Goal: Information Seeking & Learning: Learn about a topic

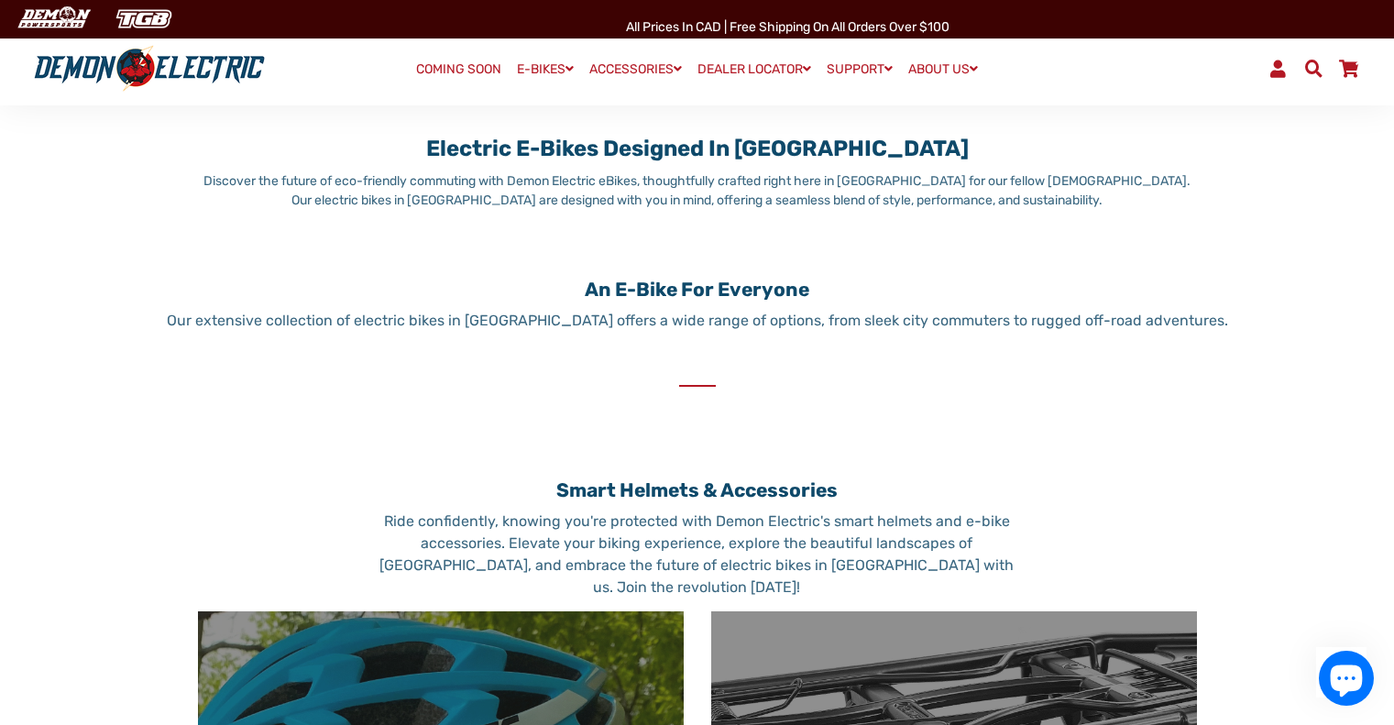
scroll to position [640, 0]
click at [1121, 319] on p "Our extensive collection of electric bikes in [GEOGRAPHIC_DATA] offers a wide r…" at bounding box center [697, 321] width 1394 height 22
click at [1179, 319] on p "Our extensive collection of electric bikes in [GEOGRAPHIC_DATA] offers a wide r…" at bounding box center [697, 321] width 1394 height 22
click at [1047, 319] on p "Our extensive collection of electric bikes in [GEOGRAPHIC_DATA] offers a wide r…" at bounding box center [697, 321] width 1394 height 22
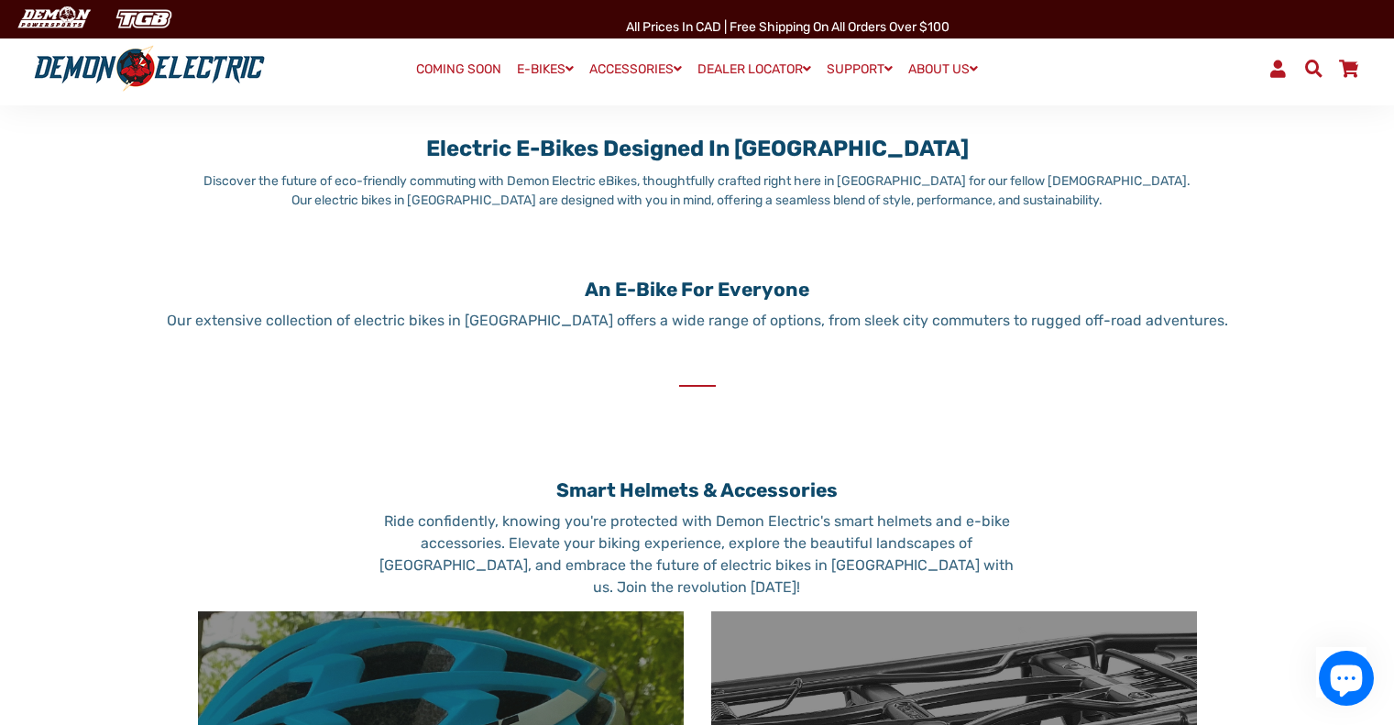
click at [961, 317] on p "Our extensive collection of electric bikes in [GEOGRAPHIC_DATA] offers a wide r…" at bounding box center [697, 321] width 1394 height 22
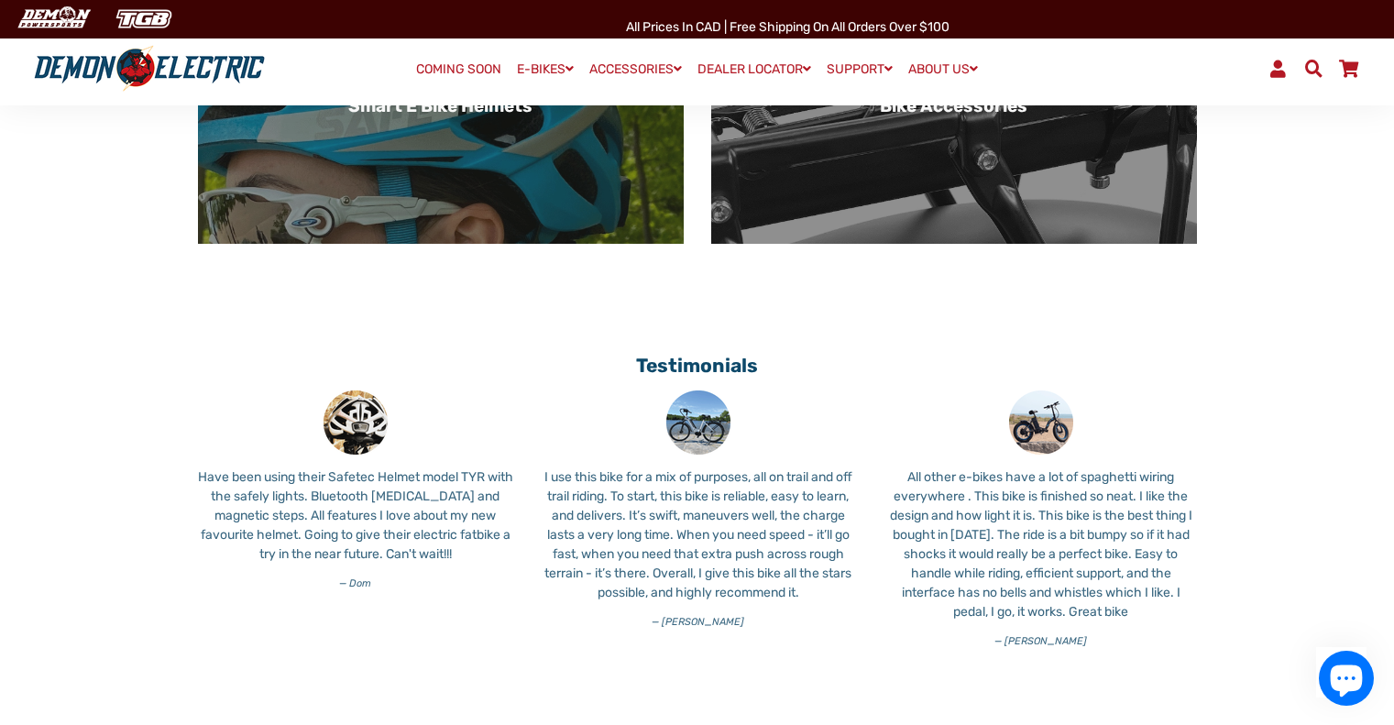
scroll to position [1286, 0]
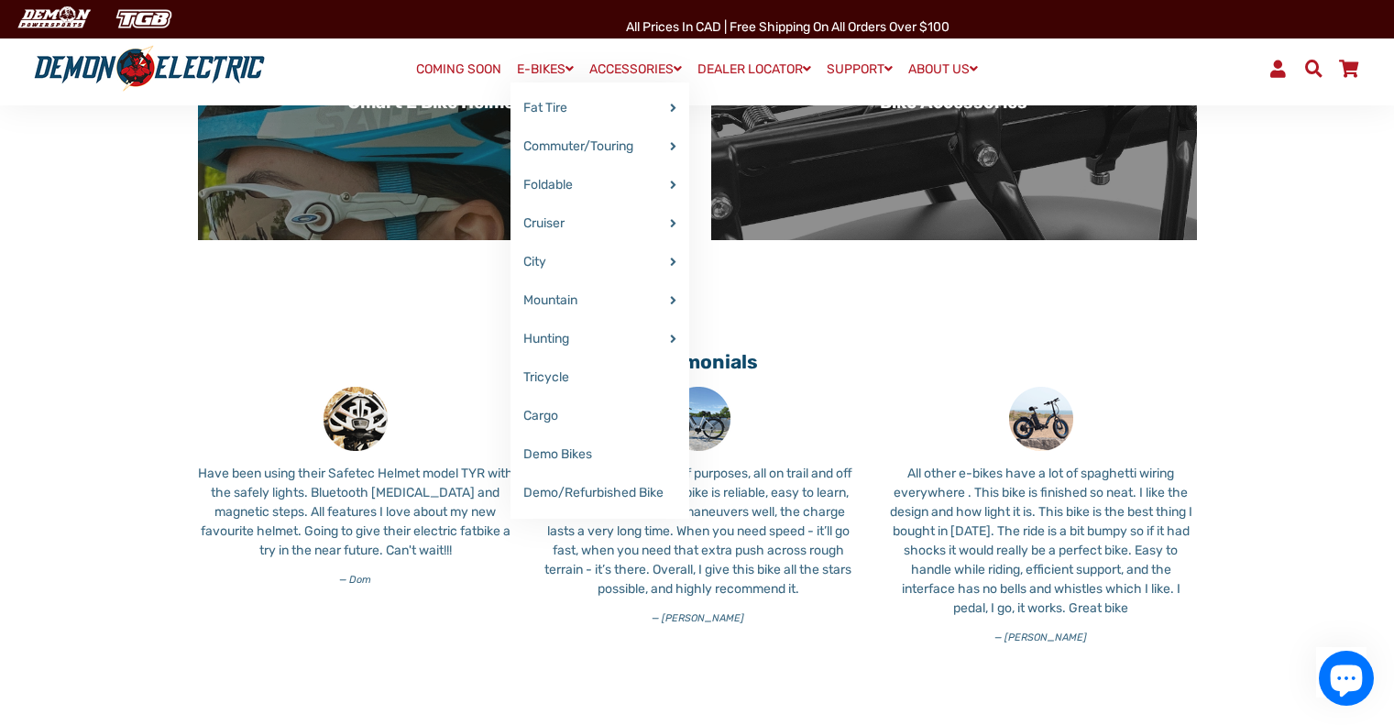
click at [535, 70] on link "E-BIKES" at bounding box center [546, 69] width 70 height 27
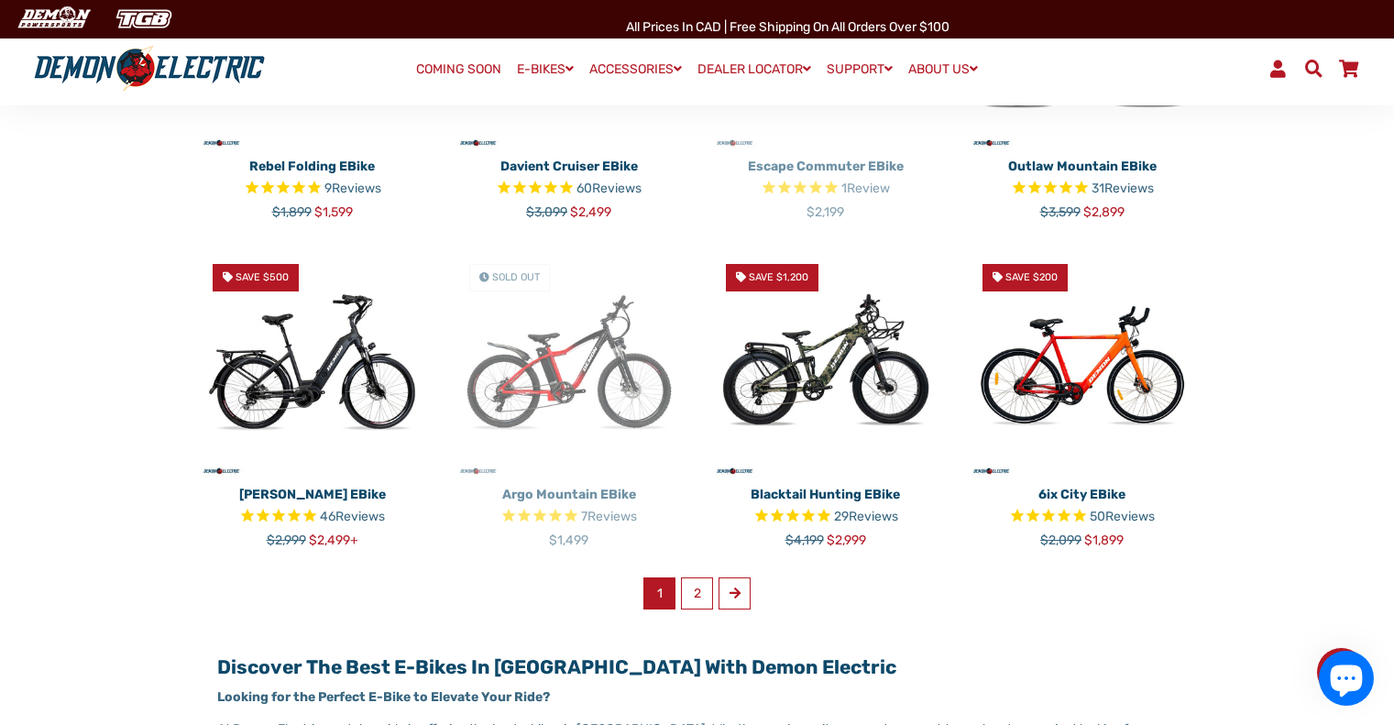
scroll to position [1007, 0]
click at [700, 601] on link "2" at bounding box center [697, 593] width 32 height 32
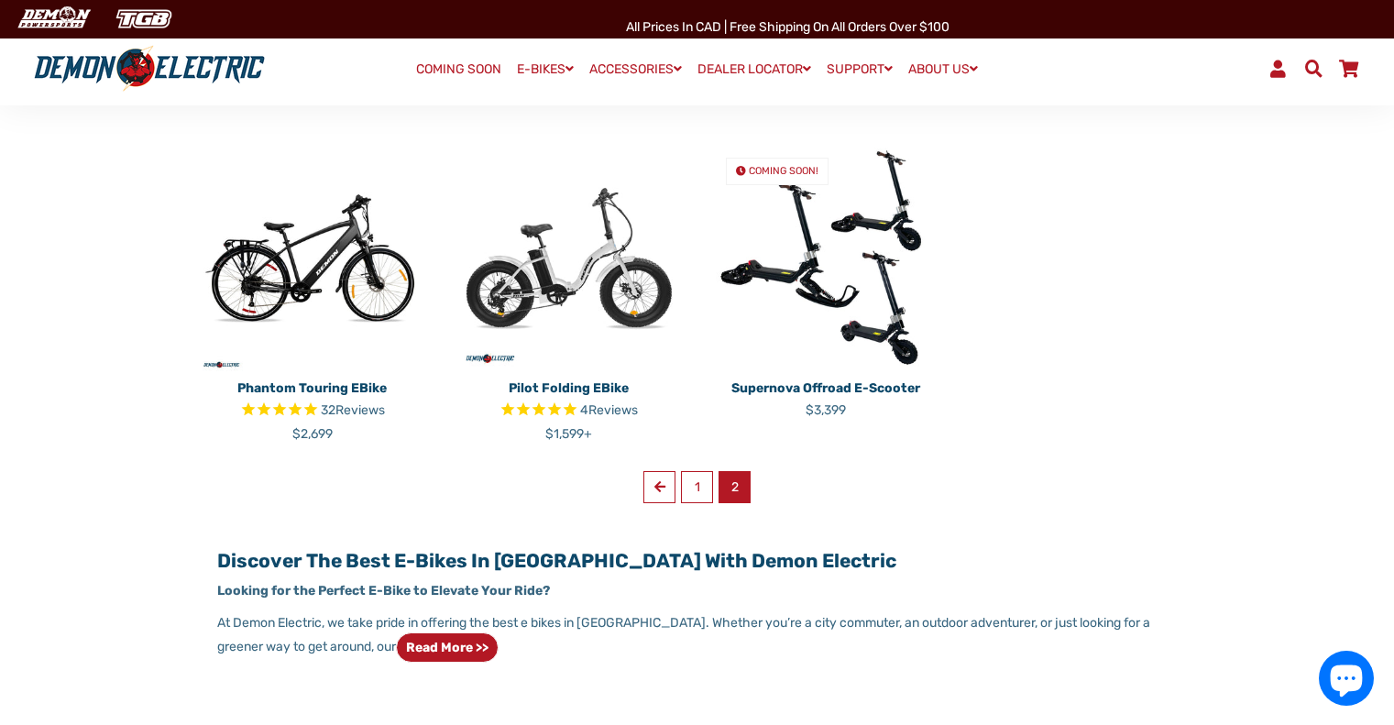
scroll to position [458, 0]
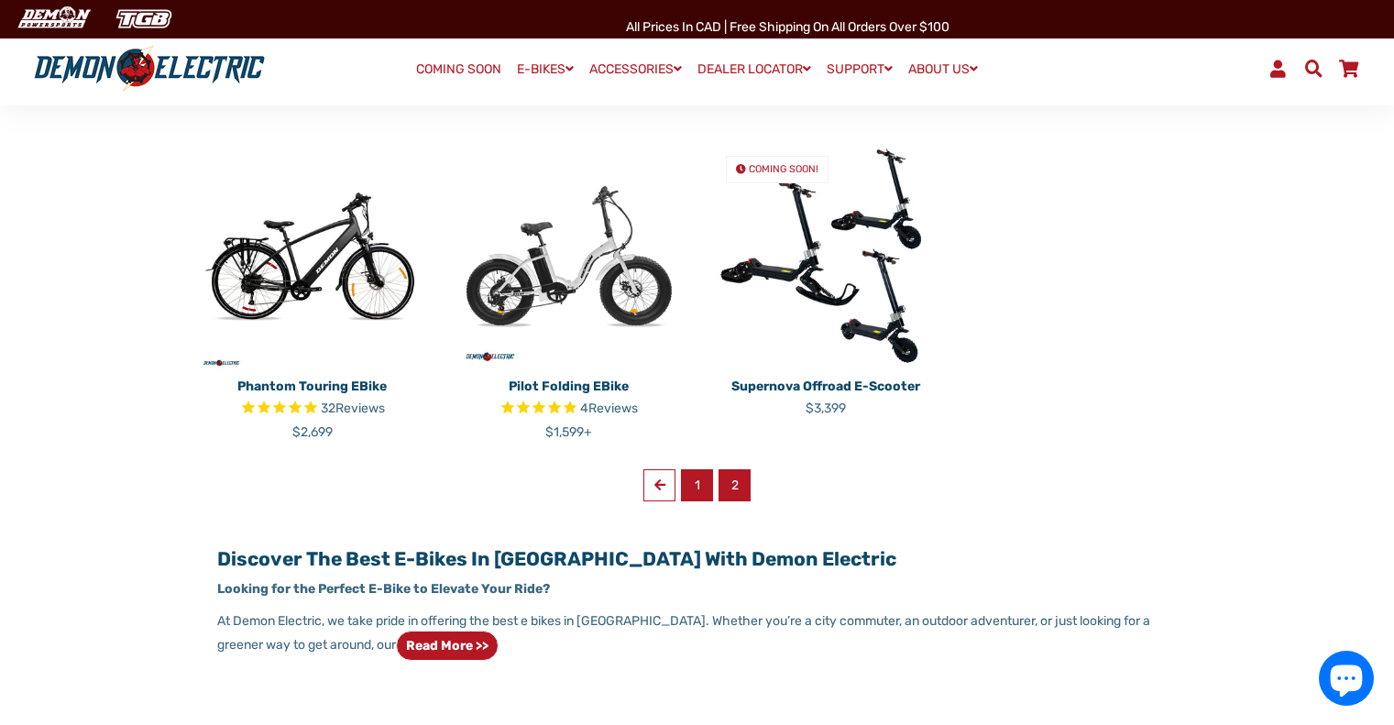
click at [698, 492] on link "1" at bounding box center [697, 485] width 32 height 32
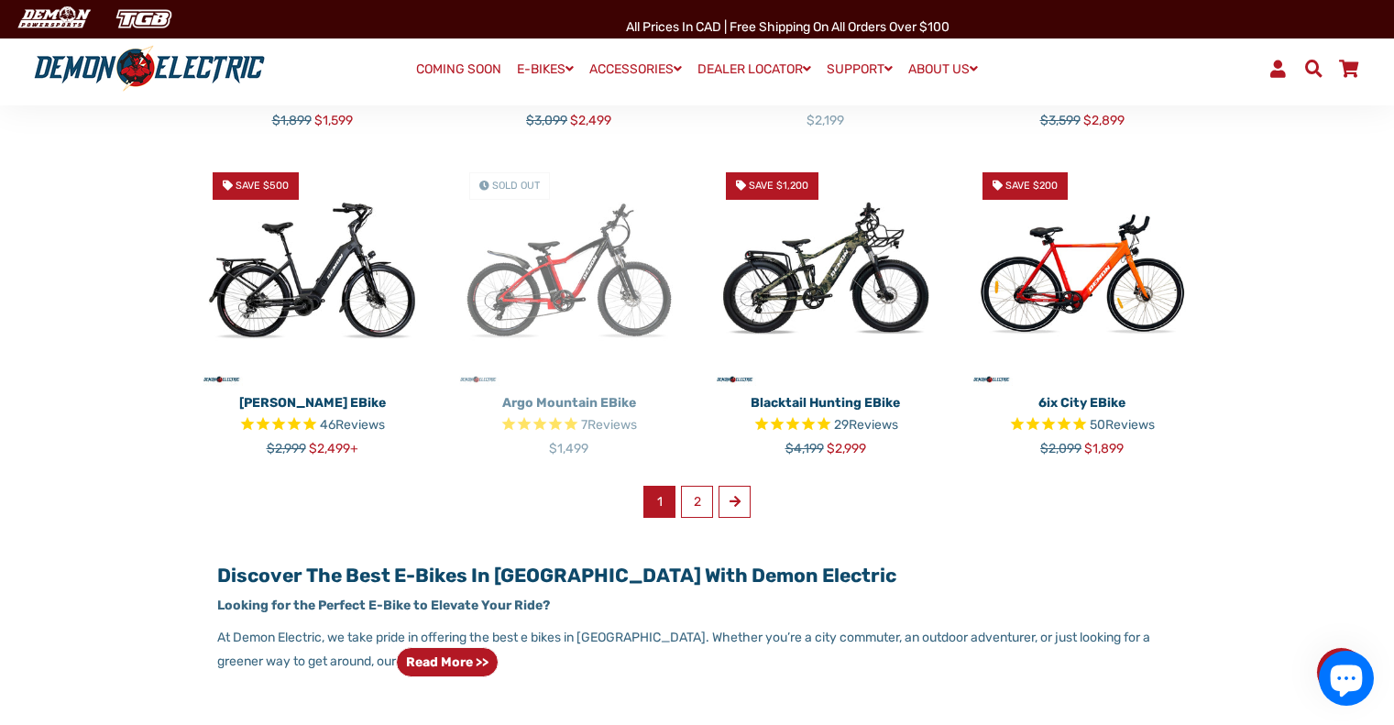
scroll to position [1100, 0]
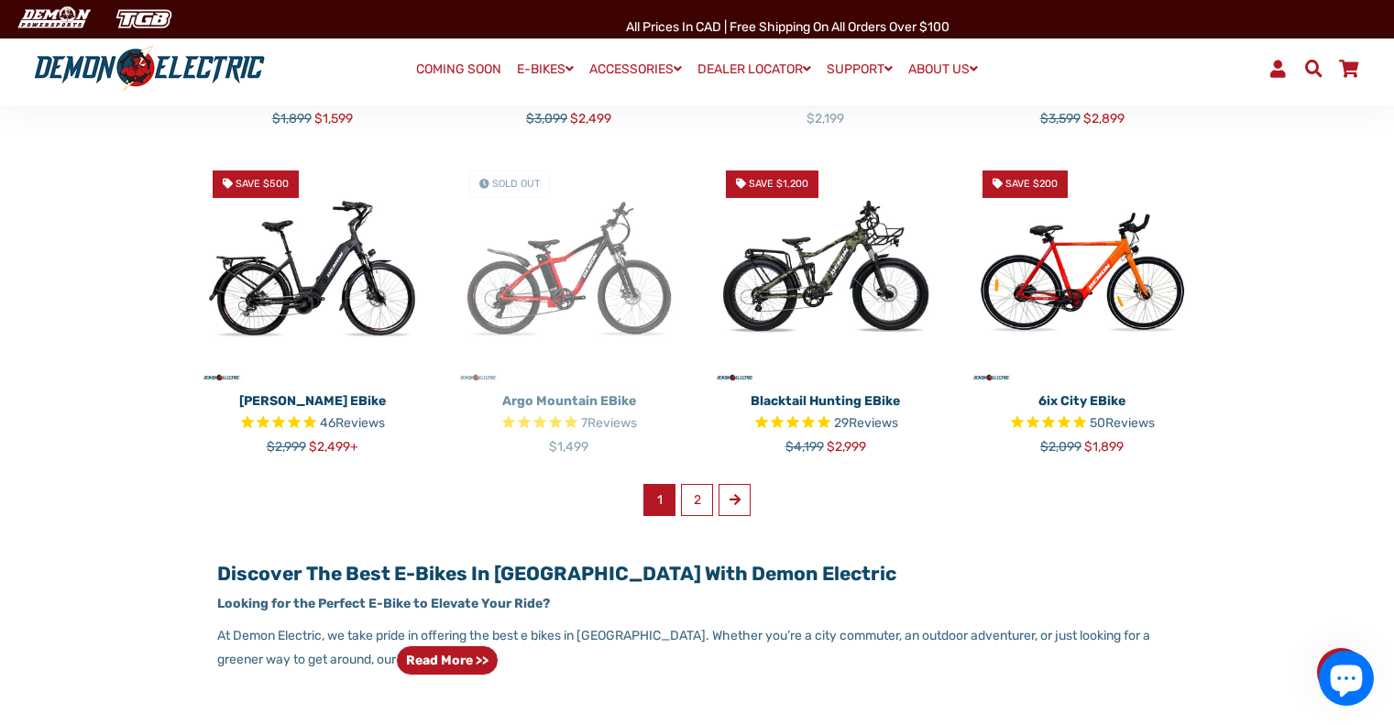
click at [1286, 506] on div "Ecocarrier Cargo E-Bike Regular price $2,999" at bounding box center [697, 115] width 1394 height 1341
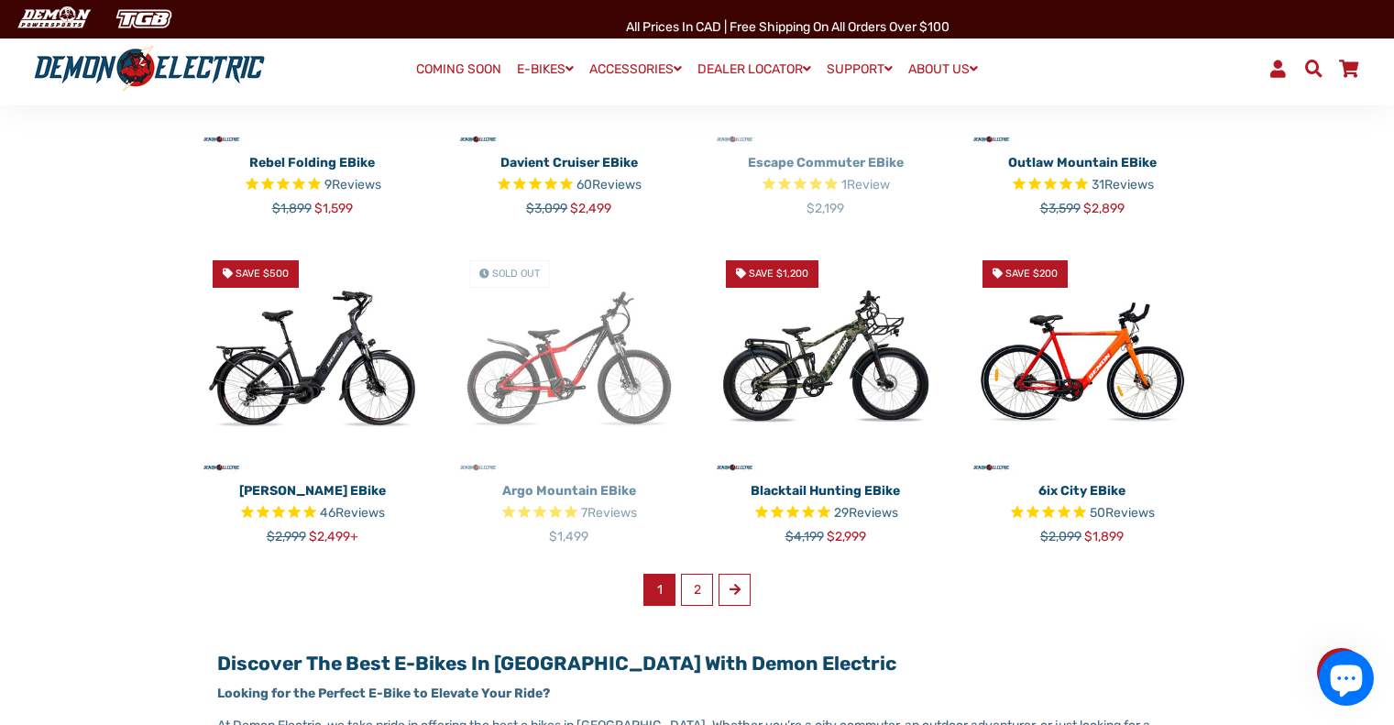
scroll to position [1009, 0]
click at [863, 373] on img at bounding box center [825, 361] width 229 height 229
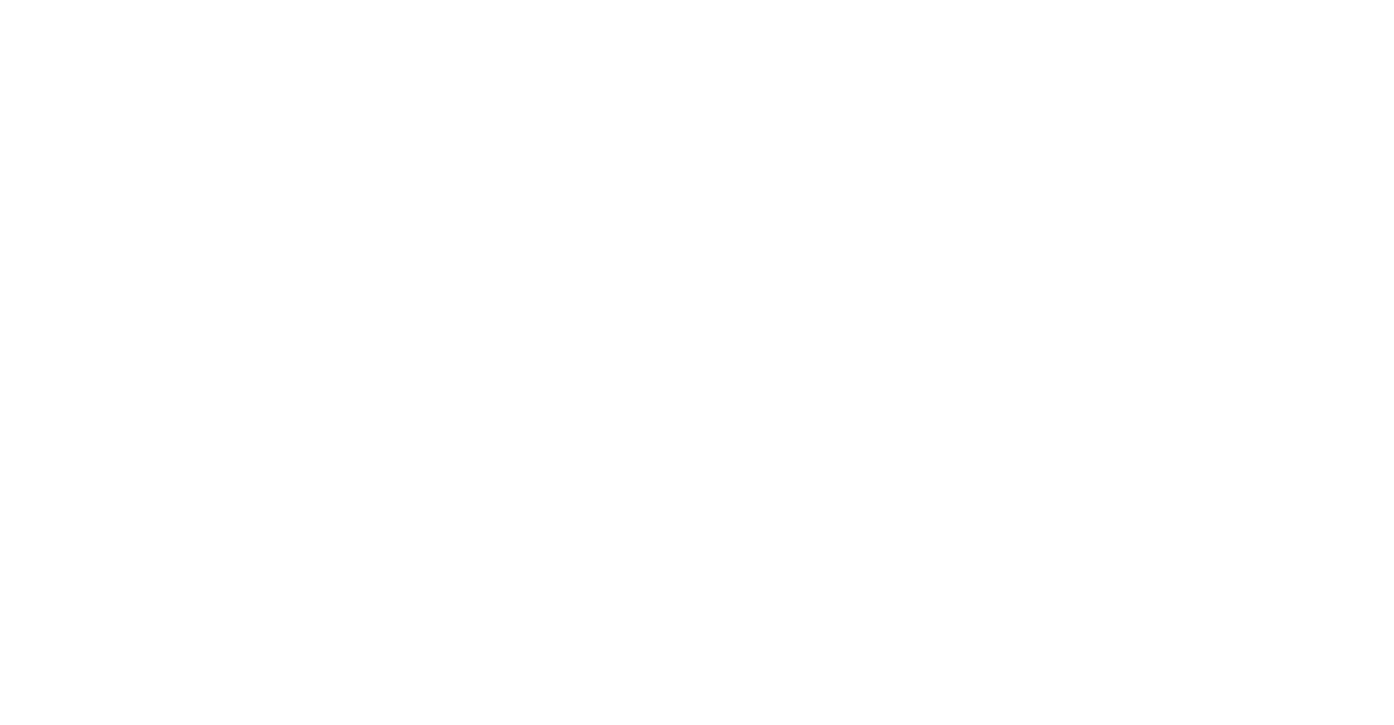
select select "******"
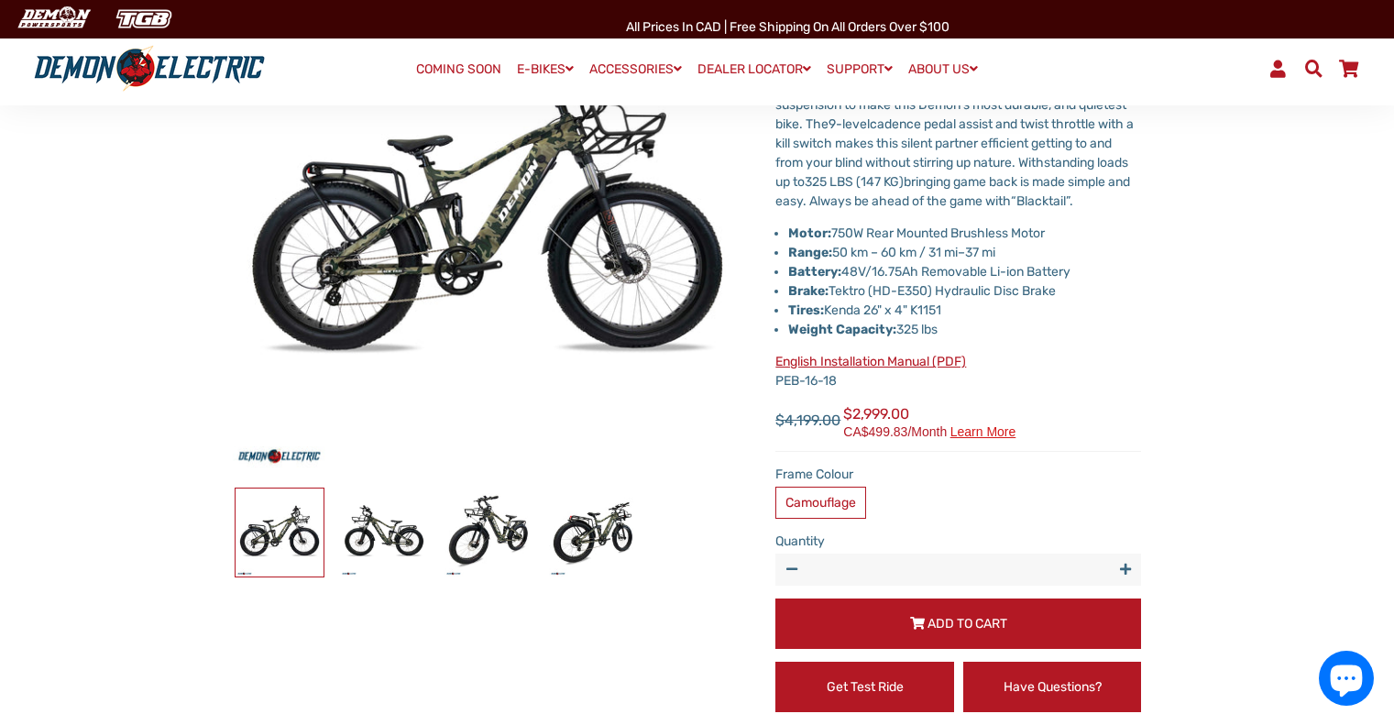
scroll to position [273, 0]
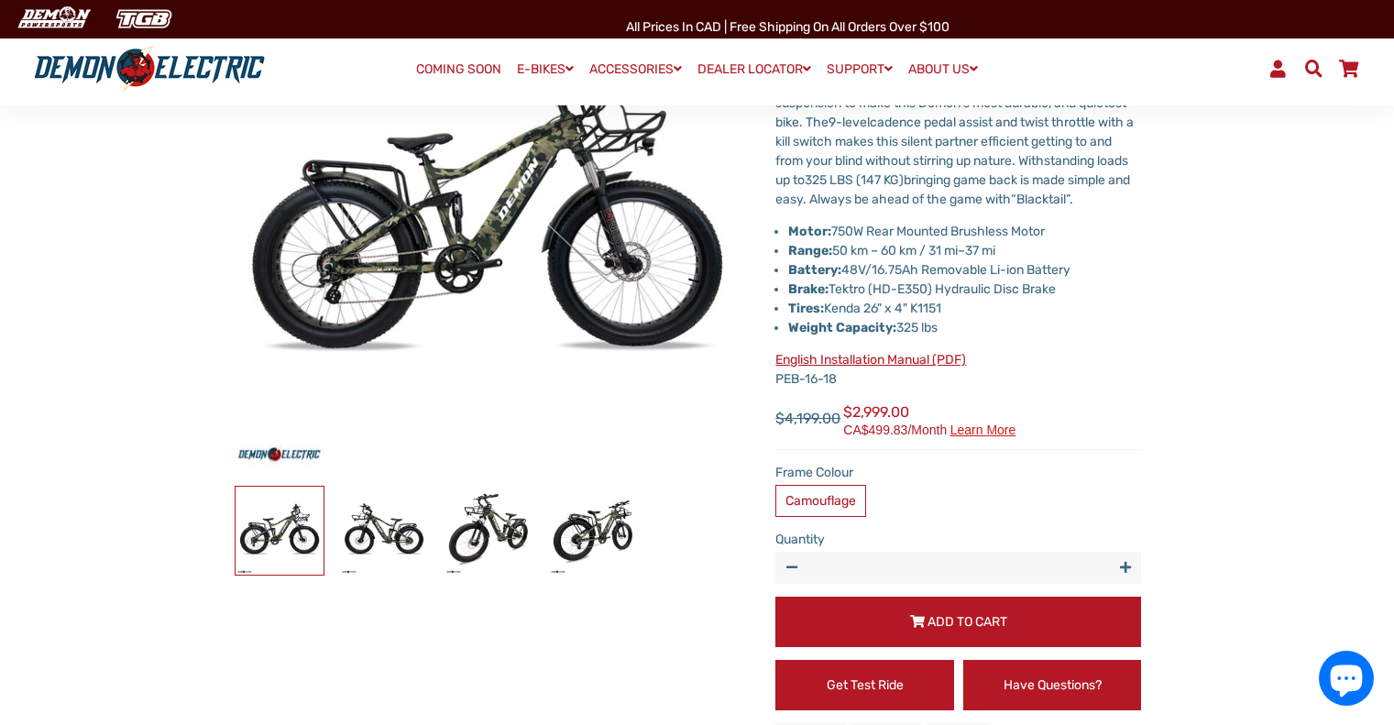
click at [925, 368] on link "English Installation Manual (PDF)" at bounding box center [870, 360] width 191 height 16
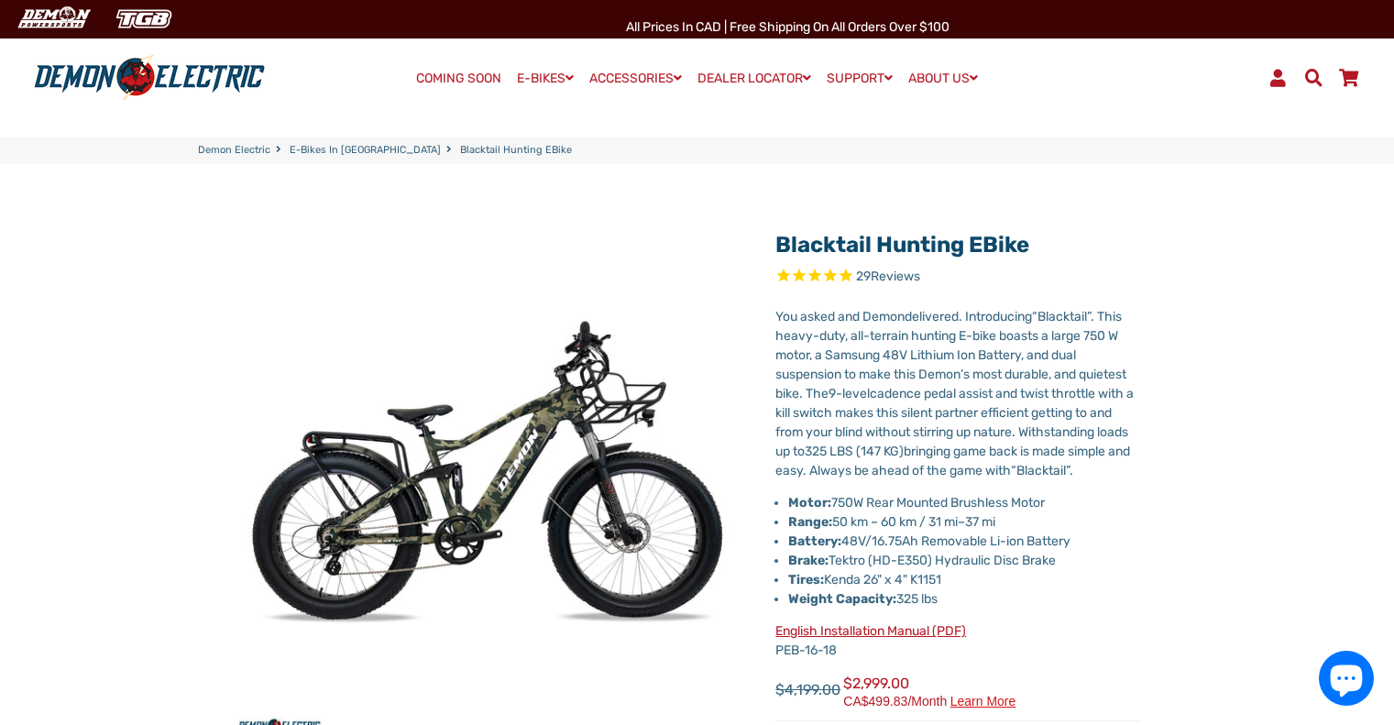
scroll to position [0, 0]
